Goal: Check status: Check status

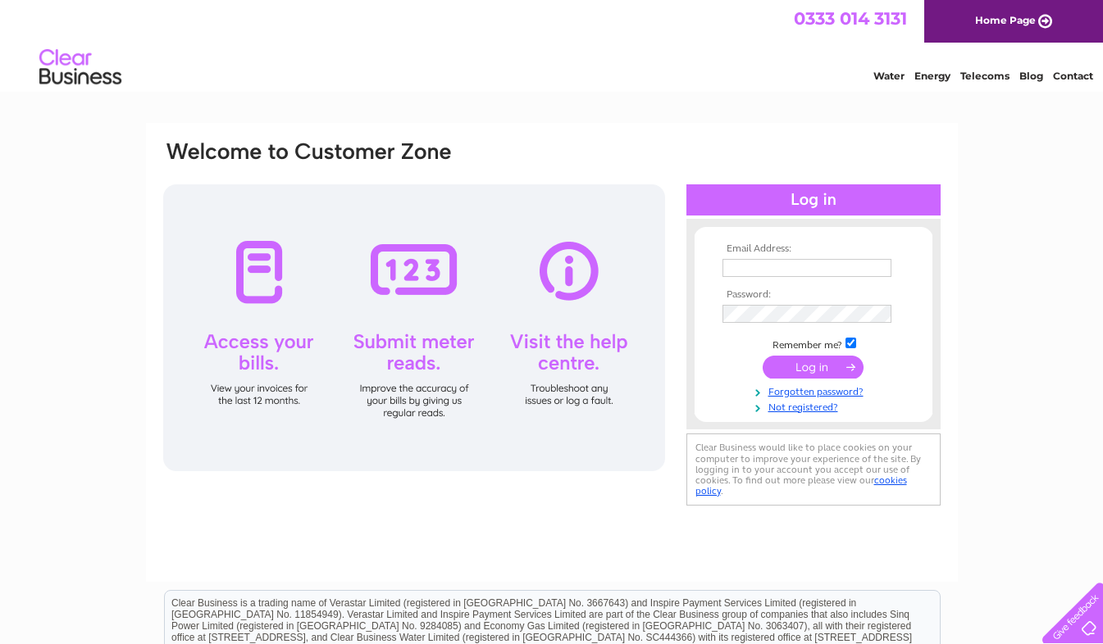
type input "accounts@megascaffoldltd.co.uk"
click at [820, 373] on input "submit" at bounding box center [812, 367] width 101 height 23
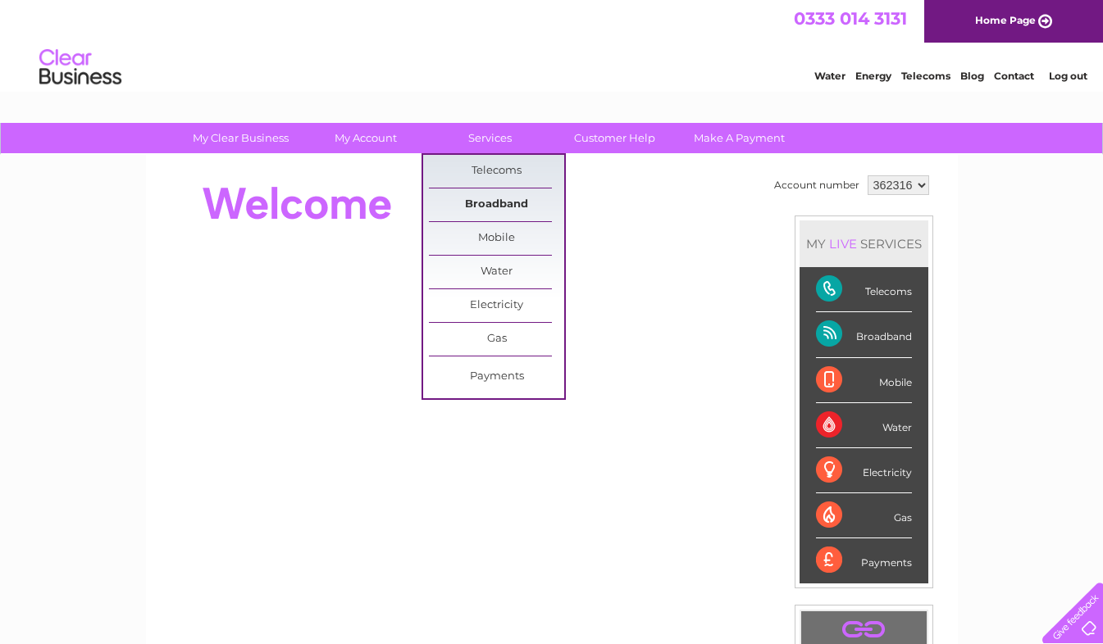
click at [492, 204] on link "Broadband" at bounding box center [496, 205] width 135 height 33
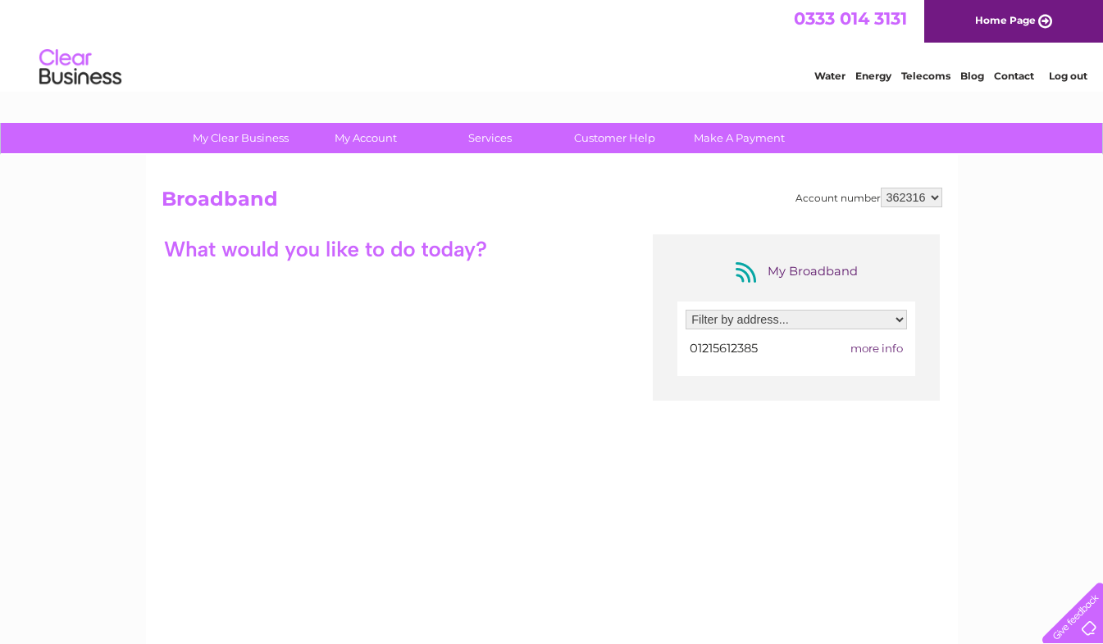
click at [778, 311] on select "Filter by address... 21 Victoria Road, Halesowen, West Midlands, B62 8HY" at bounding box center [795, 320] width 221 height 20
select select "1265879"
click at [685, 310] on select "Filter by address... 21 Victoria Road, Halesowen, West Midlands, B62 8HY" at bounding box center [795, 320] width 221 height 20
